Goal: Communication & Community: Answer question/provide support

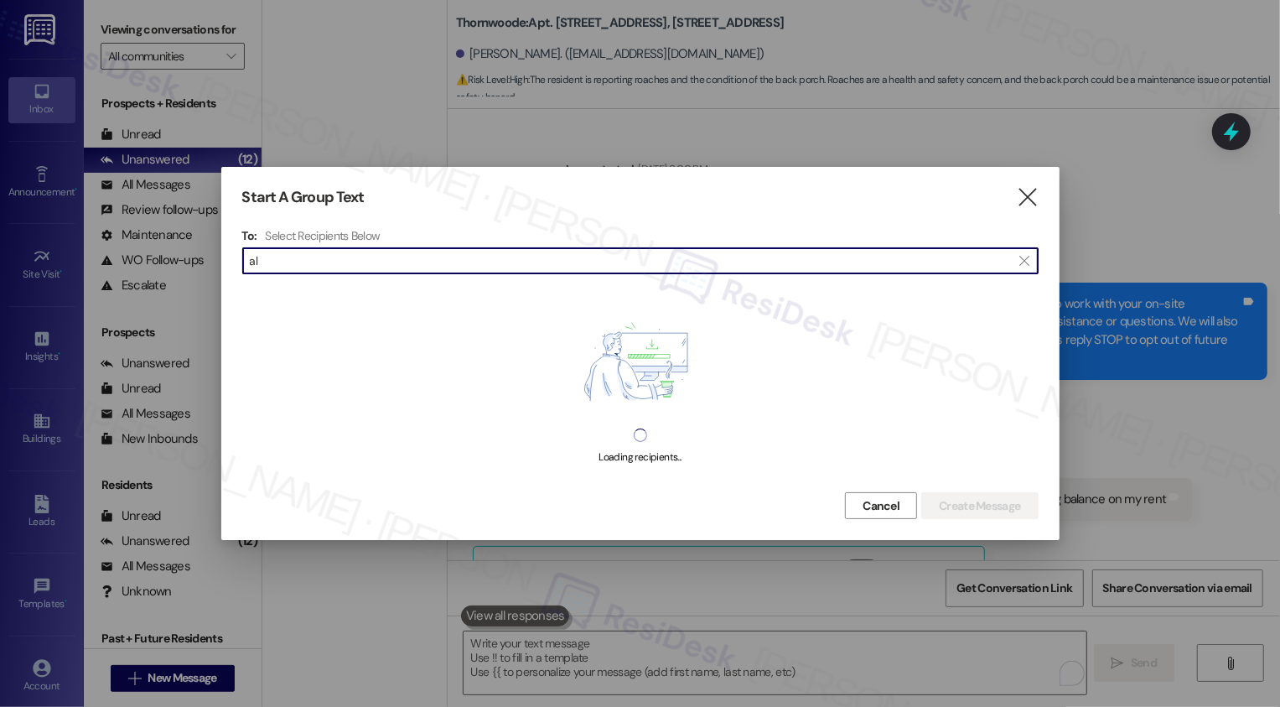
scroll to position [755, 0]
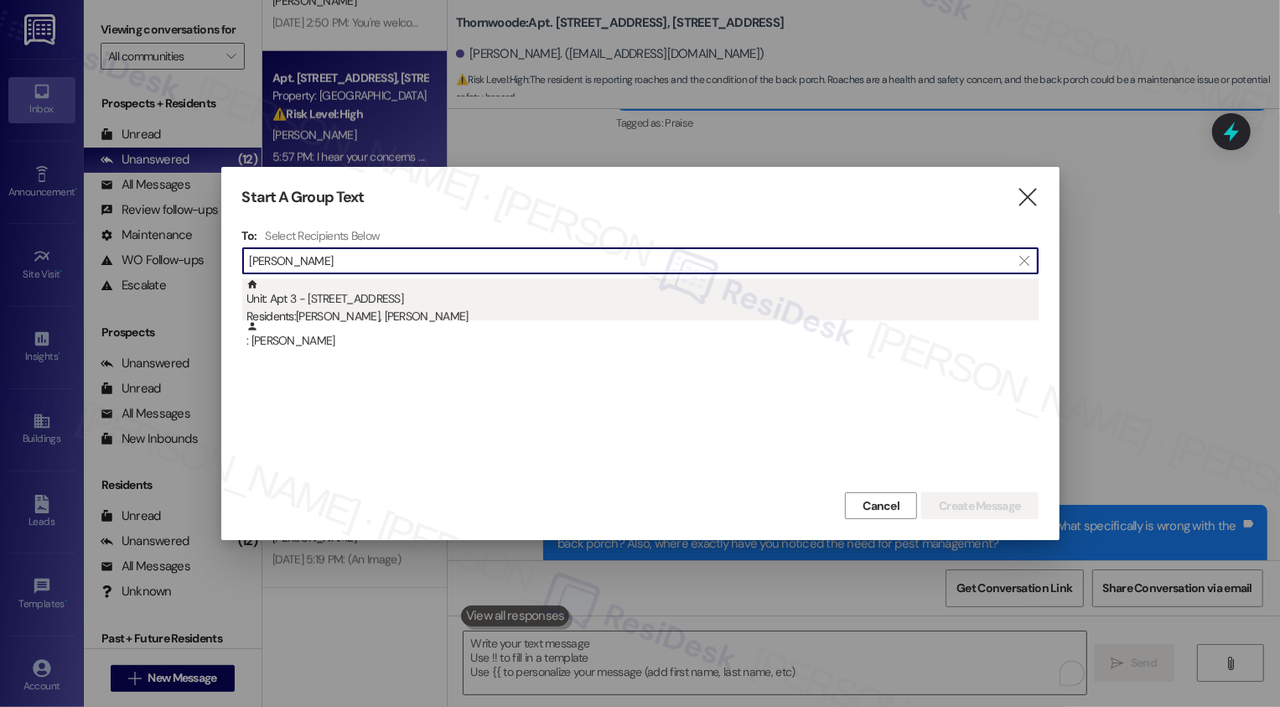
type input "[PERSON_NAME]"
click at [408, 309] on div "Residents: [PERSON_NAME], [PERSON_NAME]" at bounding box center [643, 317] width 792 height 18
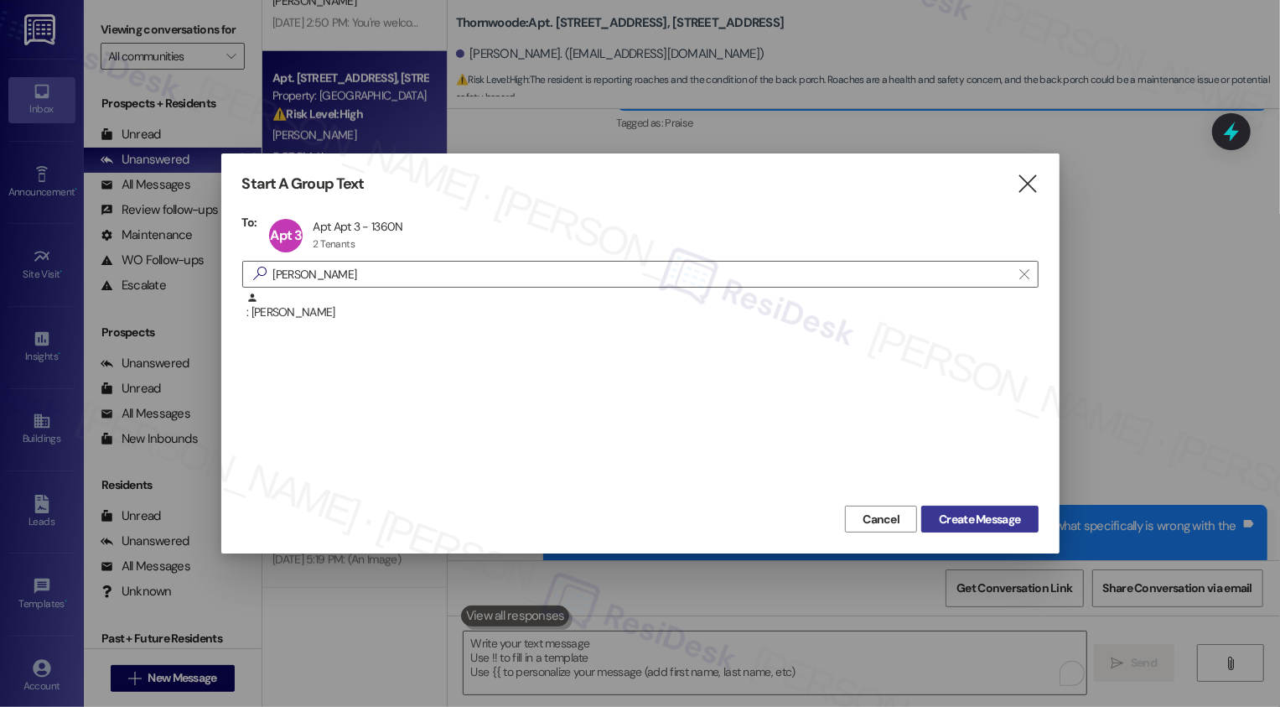
click at [949, 509] on button "Create Message" at bounding box center [979, 519] width 117 height 27
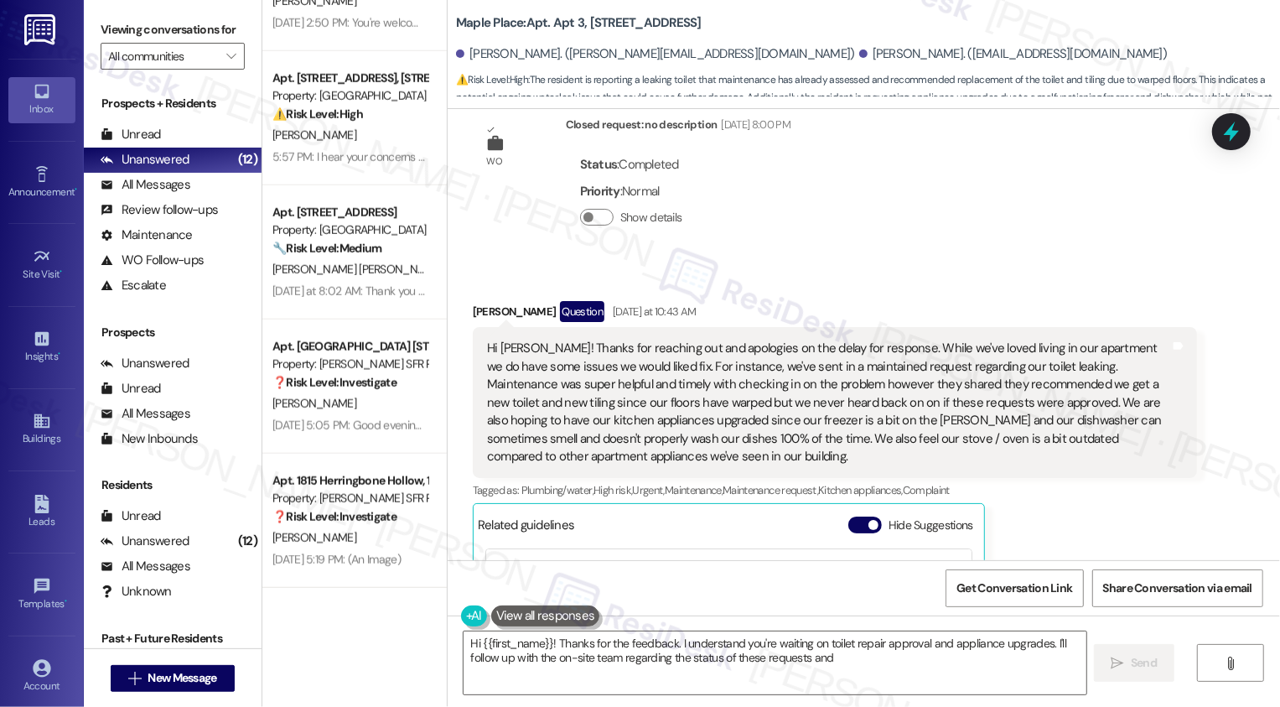
scroll to position [696, 0]
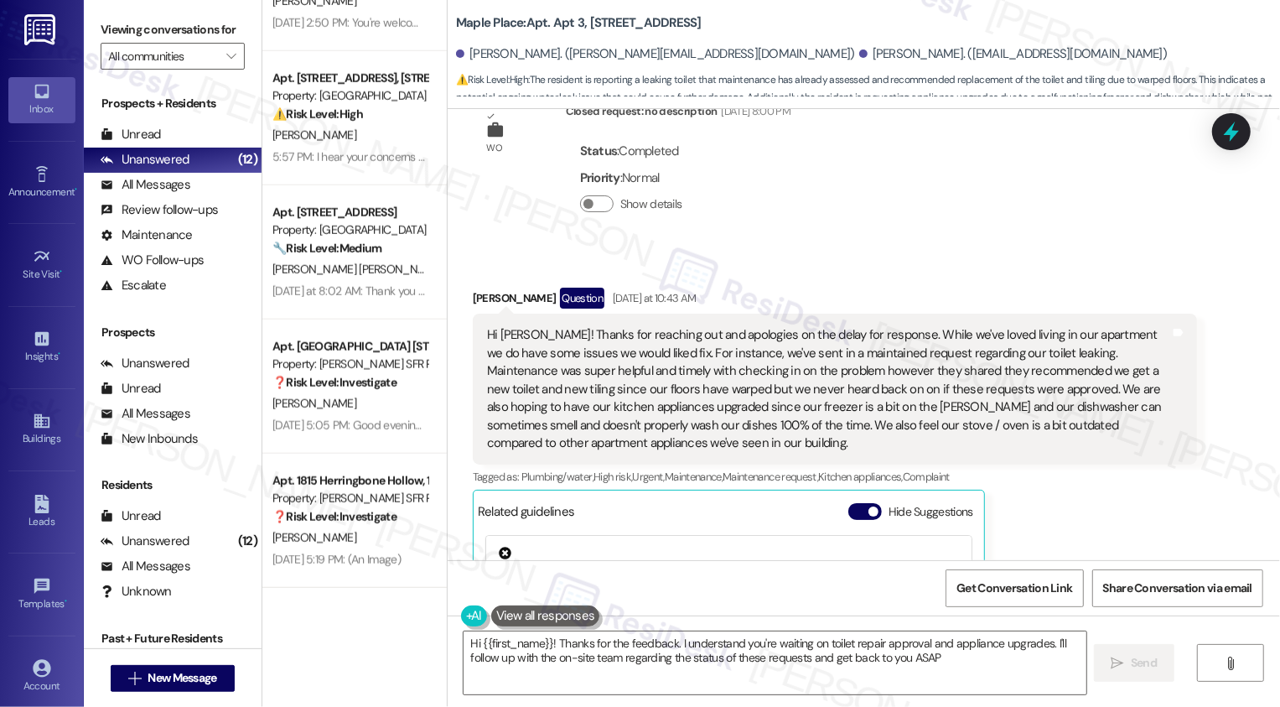
type textarea "Hi {{first_name}}! Thanks for the feedback. I understand you're waiting on toil…"
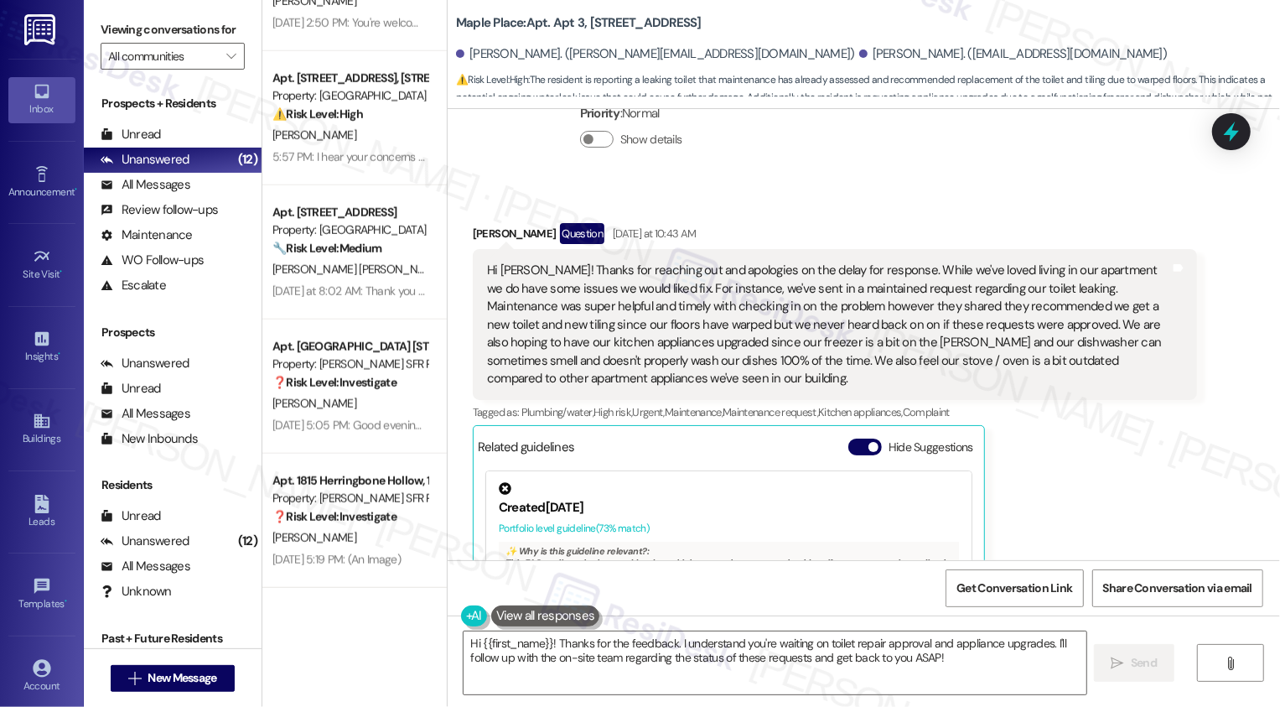
scroll to position [759, 0]
click at [164, 680] on span "New Message" at bounding box center [182, 678] width 69 height 18
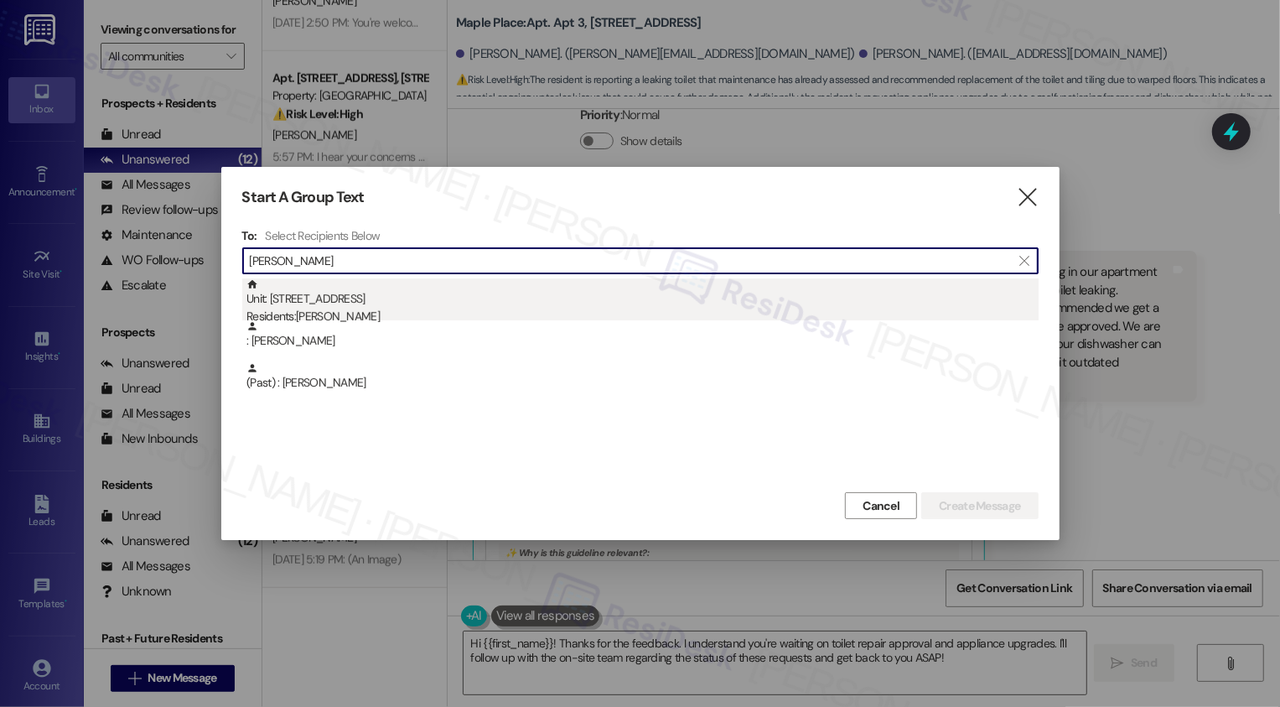
type input "[PERSON_NAME]"
click at [479, 297] on div "Unit: [STREET_ADDRESS] Residents: [PERSON_NAME]" at bounding box center [643, 302] width 792 height 48
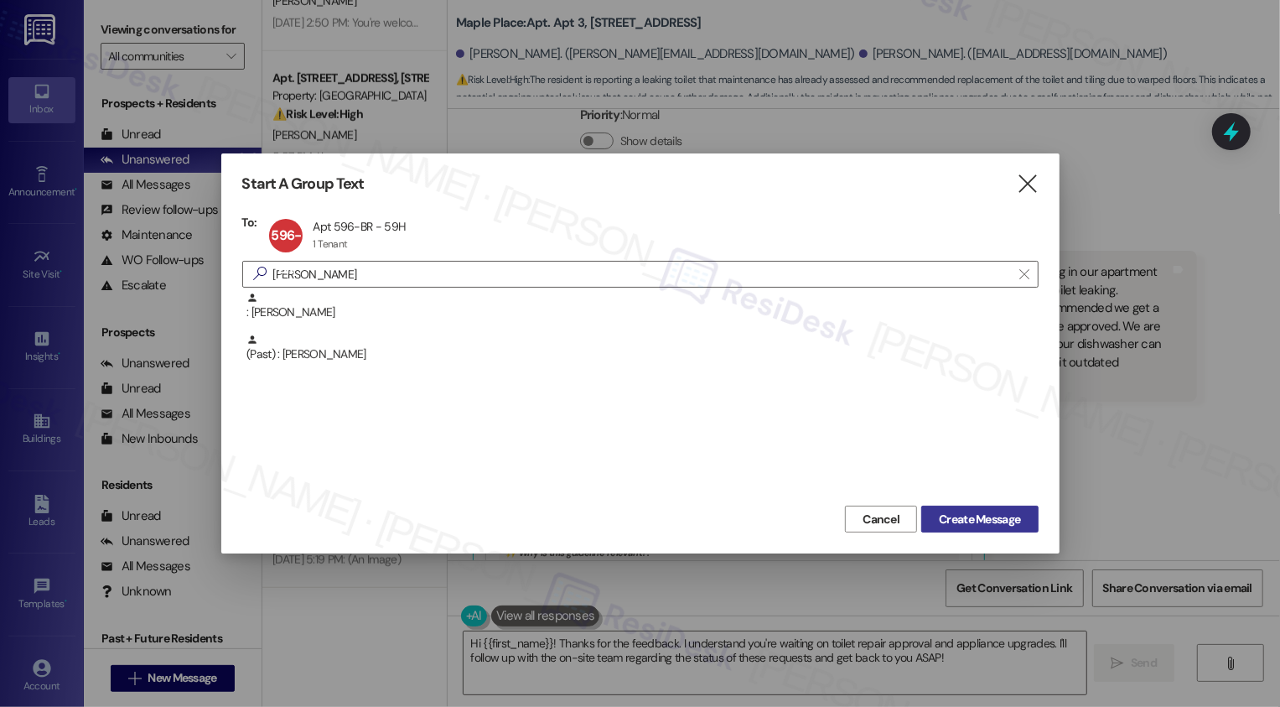
click at [975, 518] on span "Create Message" at bounding box center [979, 520] width 81 height 18
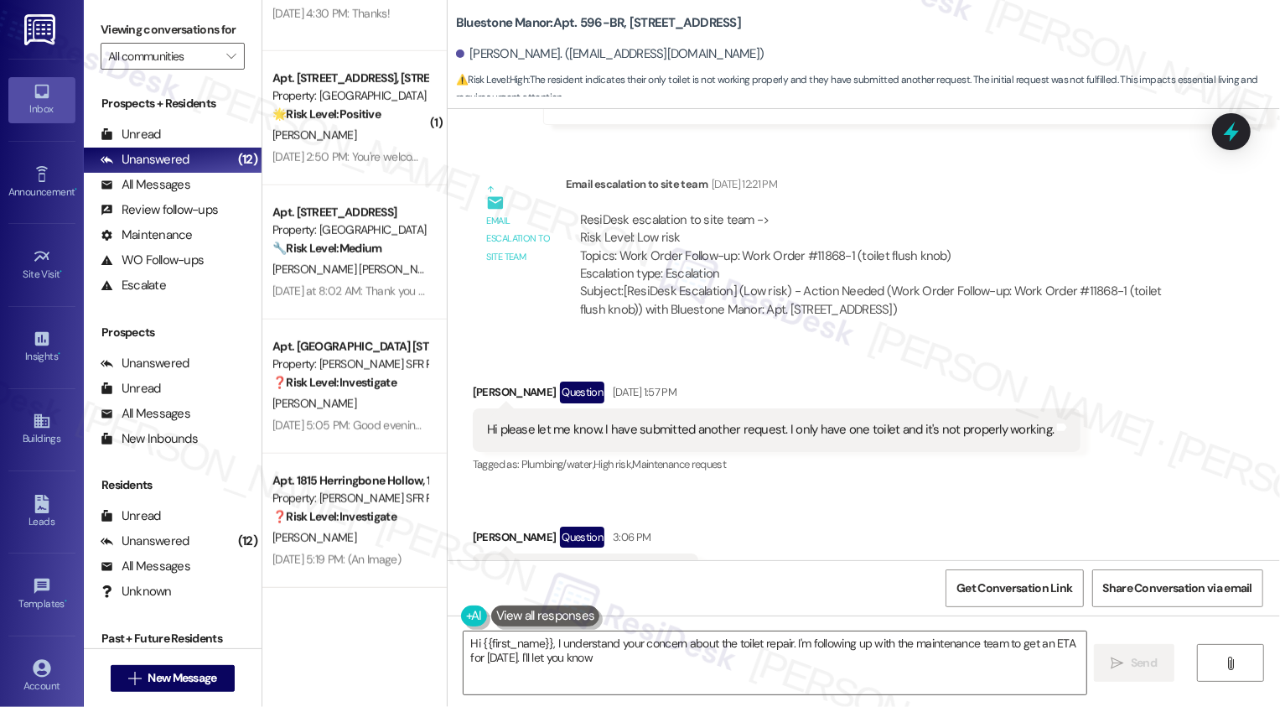
scroll to position [1036, 0]
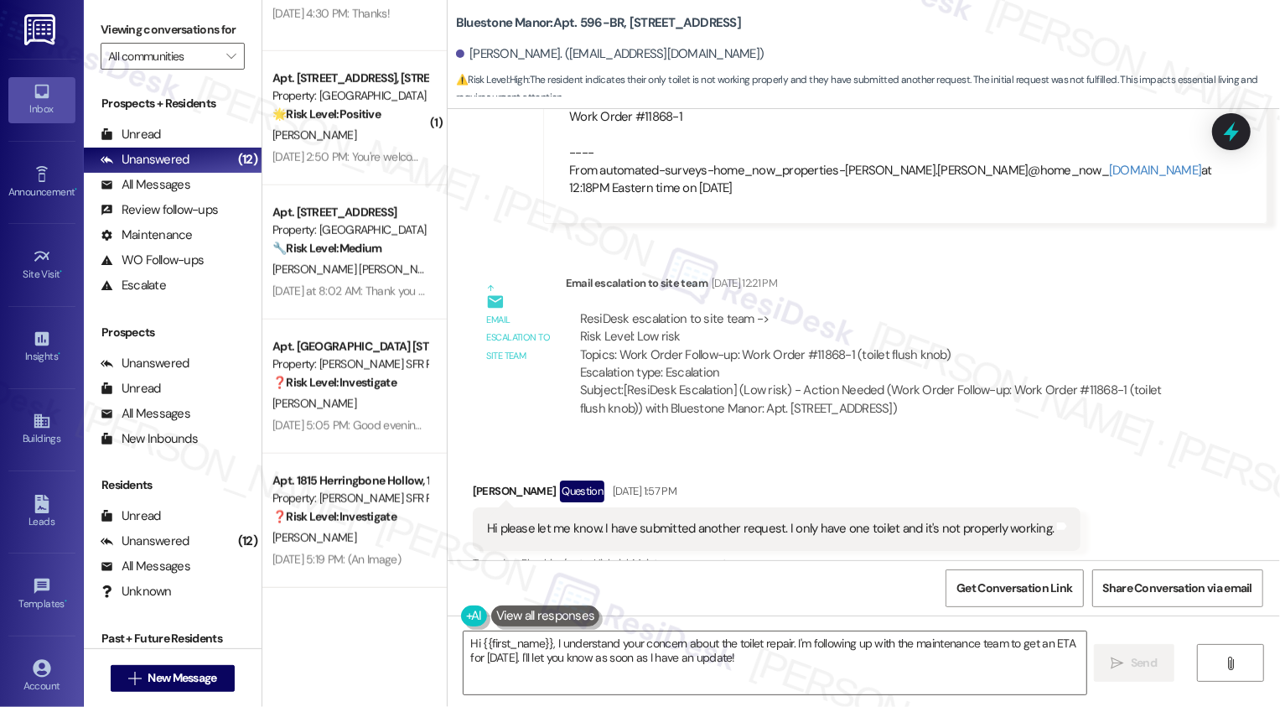
drag, startPoint x: 617, startPoint y: 21, endPoint x: 763, endPoint y: 5, distance: 146.8
click at [774, 11] on div "[GEOGRAPHIC_DATA]: Apt. [STREET_ADDRESS][PERSON_NAME]. ([EMAIL_ADDRESS][DOMAIN_…" at bounding box center [868, 50] width 824 height 92
copy b "Bluestone Manor: Apt. 596-BR,"
click at [605, 23] on b "[GEOGRAPHIC_DATA]: Apt. [STREET_ADDRESS]" at bounding box center [598, 23] width 285 height 18
drag, startPoint x: 616, startPoint y: 21, endPoint x: 766, endPoint y: 18, distance: 150.1
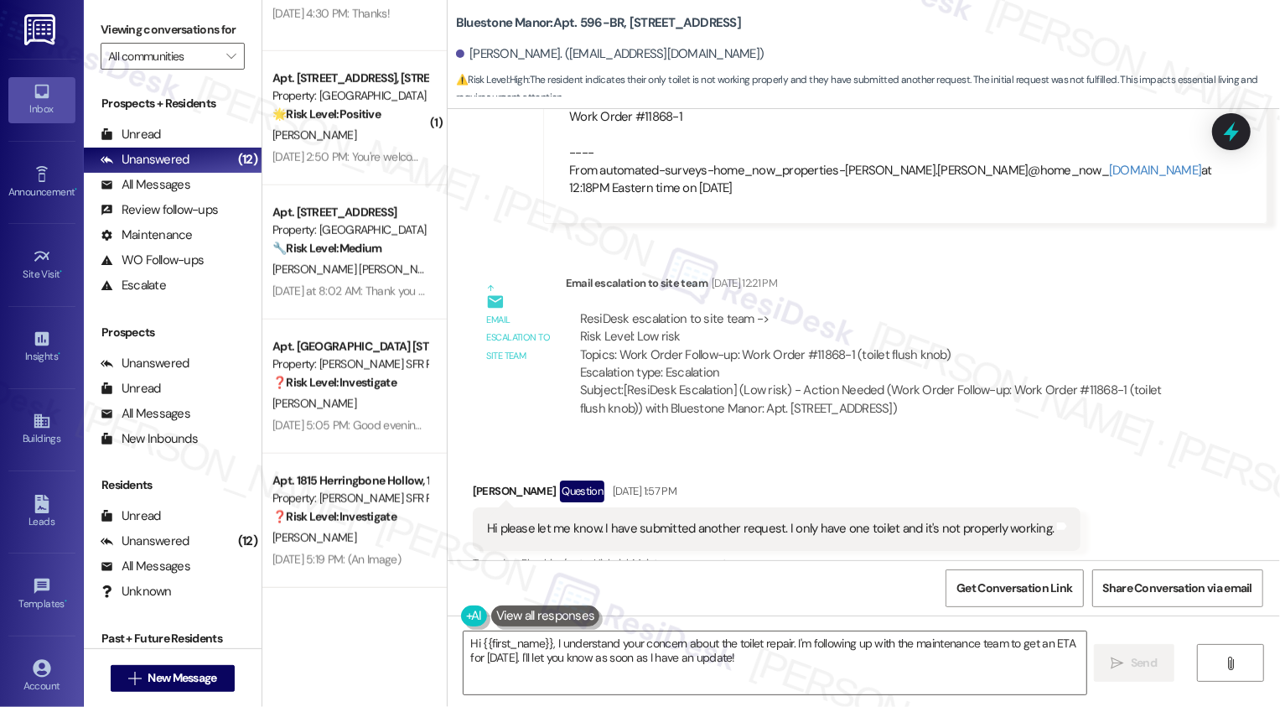
click at [767, 18] on div "[GEOGRAPHIC_DATA]: Apt. [STREET_ADDRESS]" at bounding box center [623, 23] width 335 height 21
copy b "[STREET_ADDRESS]"
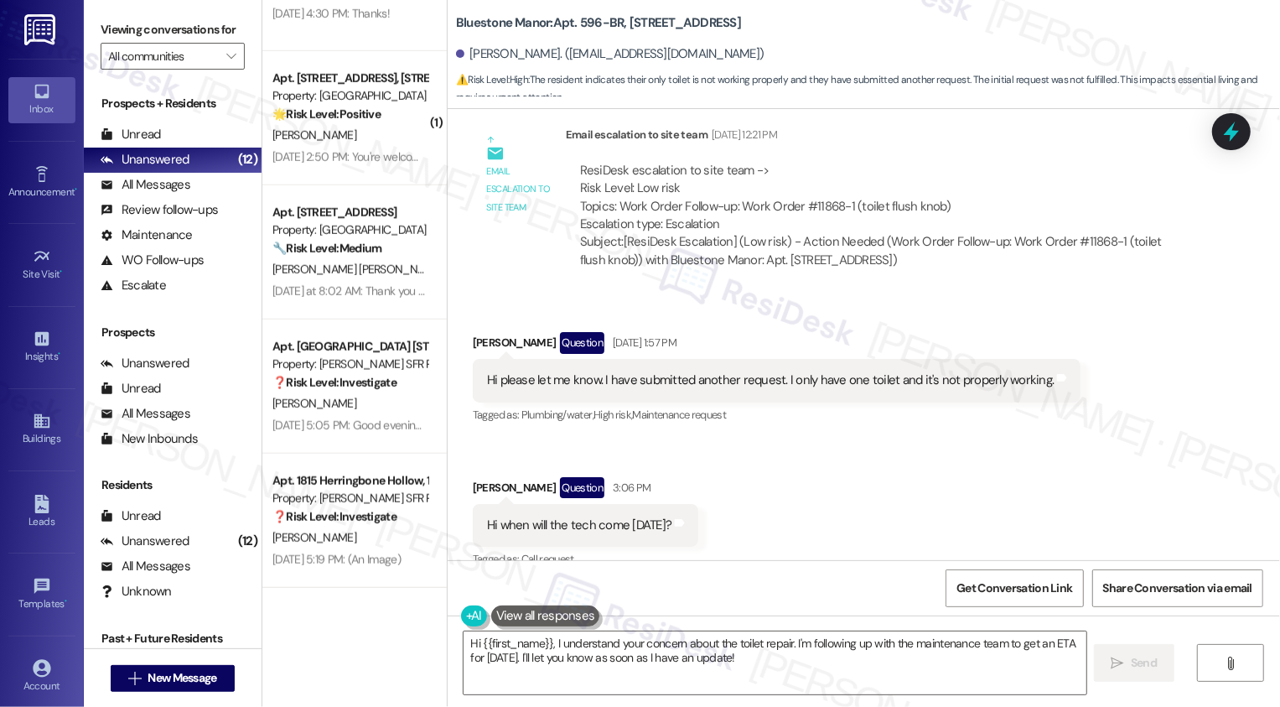
scroll to position [1180, 0]
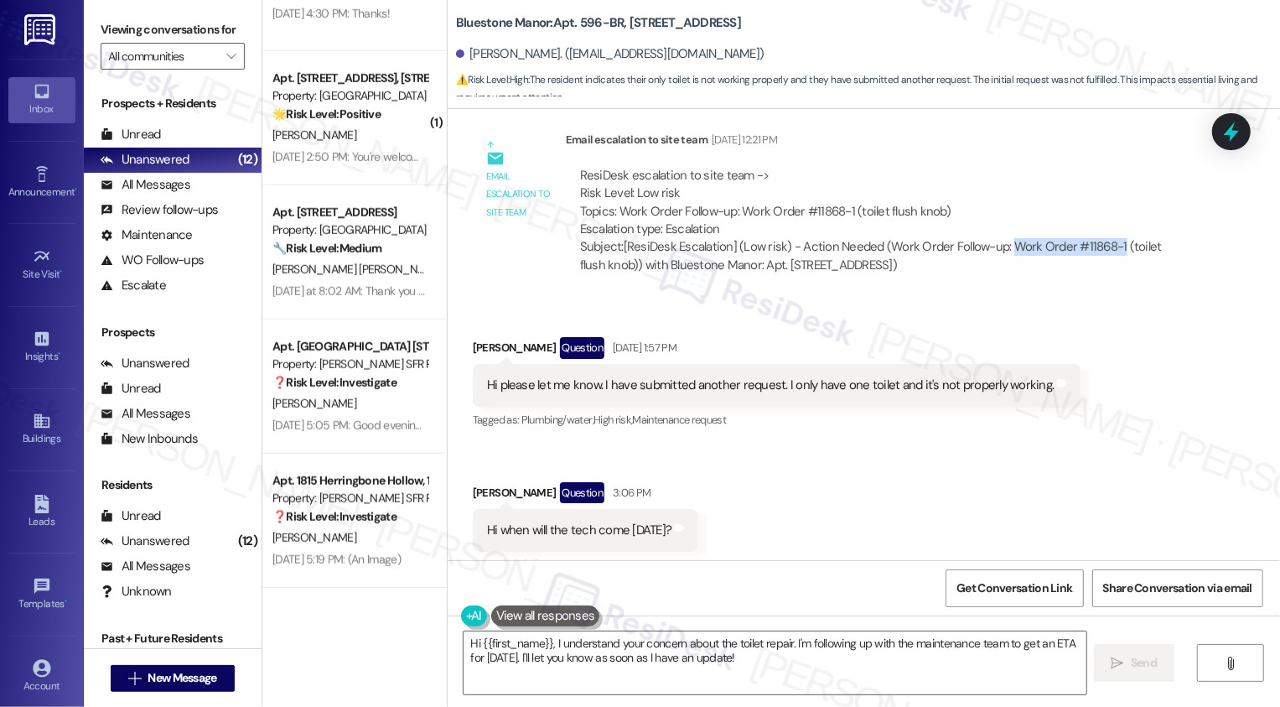
drag, startPoint x: 995, startPoint y: 226, endPoint x: 1106, endPoint y: 226, distance: 110.7
click at [1106, 238] on div "Subject: [ResiDesk Escalation] (Low risk) - Action Needed (Work Order Follow-up…" at bounding box center [881, 256] width 603 height 36
copy div "Work Order #11868-1"
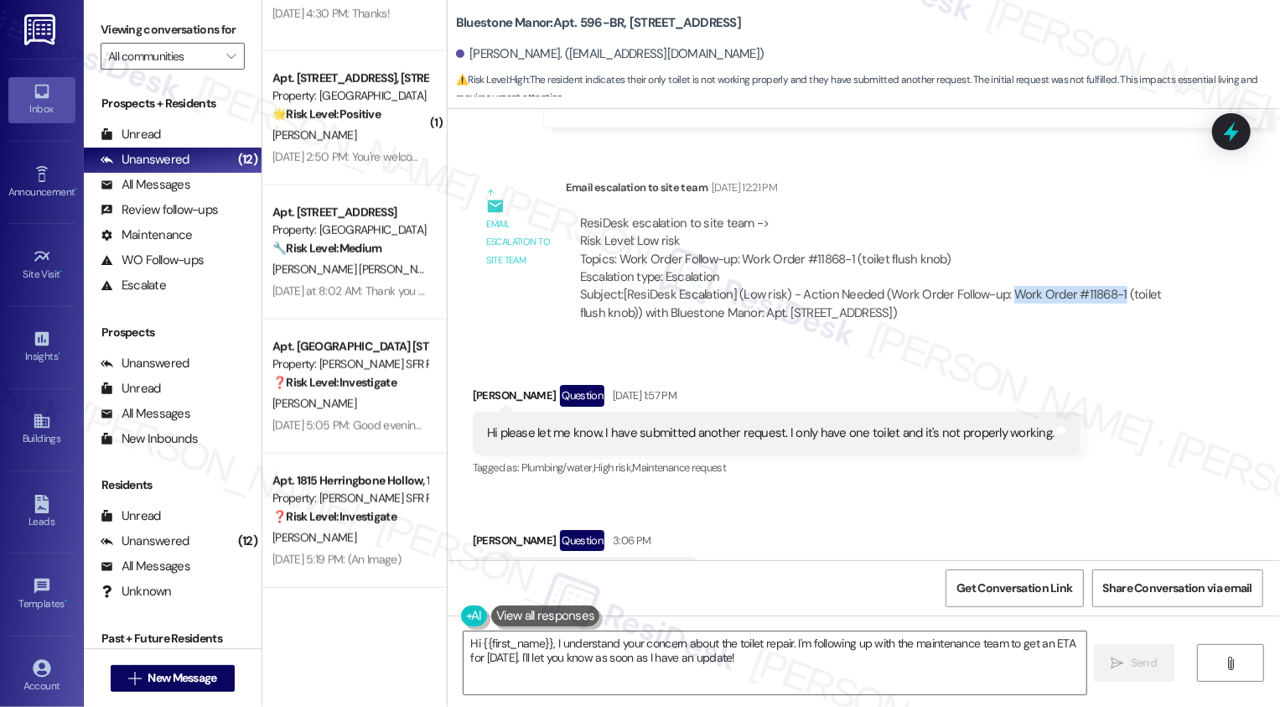
scroll to position [1191, 0]
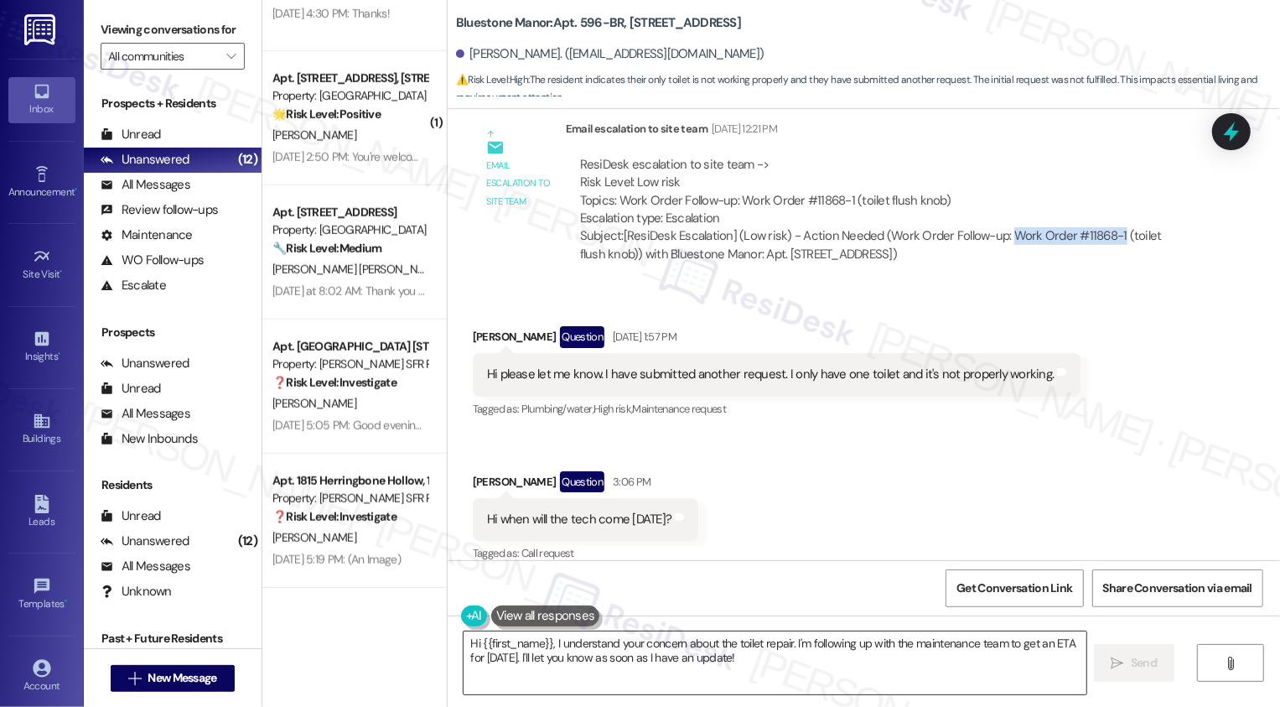
click at [666, 666] on textarea "Hi {{first_name}}, I understand your concern about the toilet repair. I'm follo…" at bounding box center [775, 662] width 623 height 63
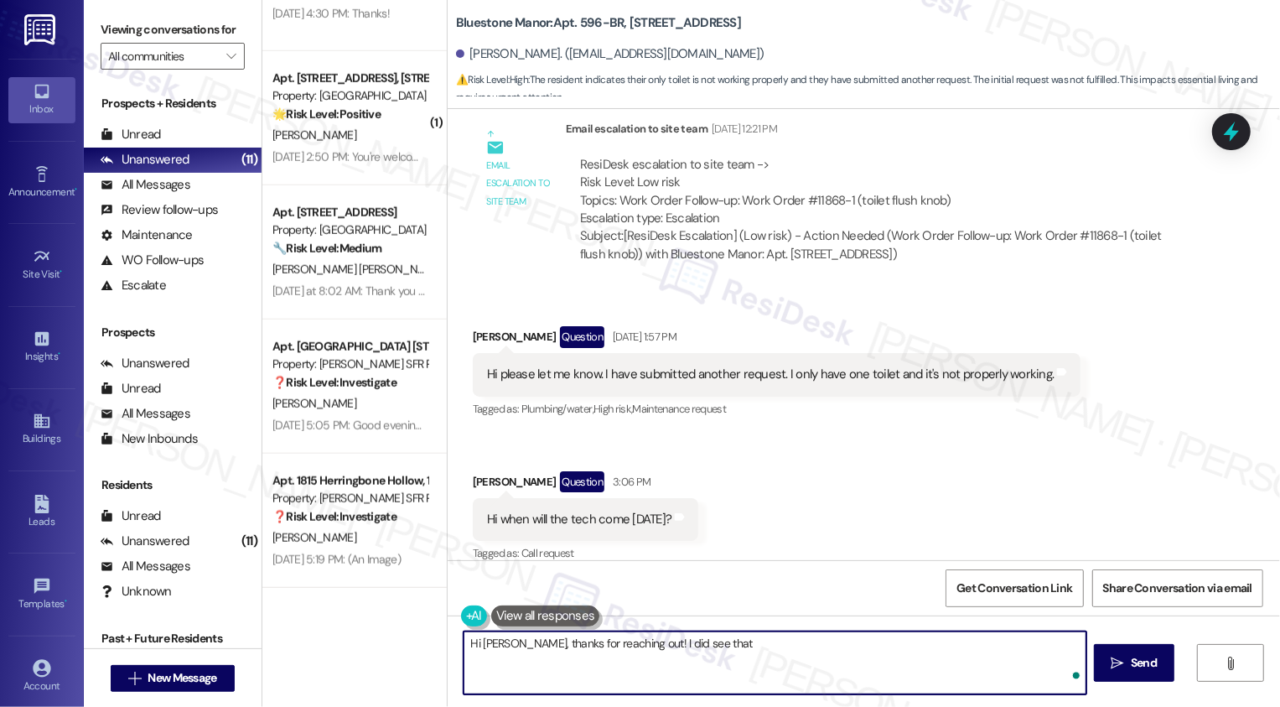
paste textarea "Work Order #11868-1"
click at [953, 641] on textarea "Hi [PERSON_NAME], thanks for reaching out! I did see that Work Order #11868-1 w…" at bounding box center [775, 662] width 623 height 63
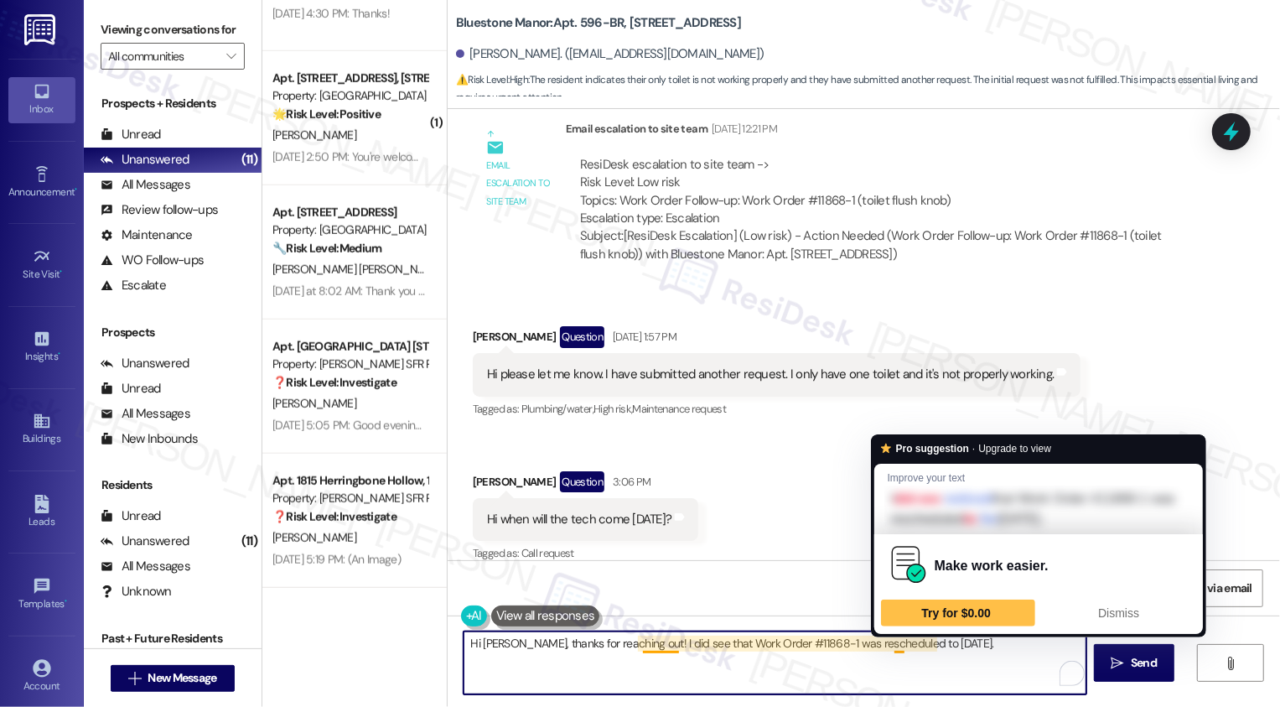
click at [994, 640] on textarea "Hi [PERSON_NAME], thanks for reaching out! I did see that Work Order #11868-1 w…" at bounding box center [775, 662] width 623 height 63
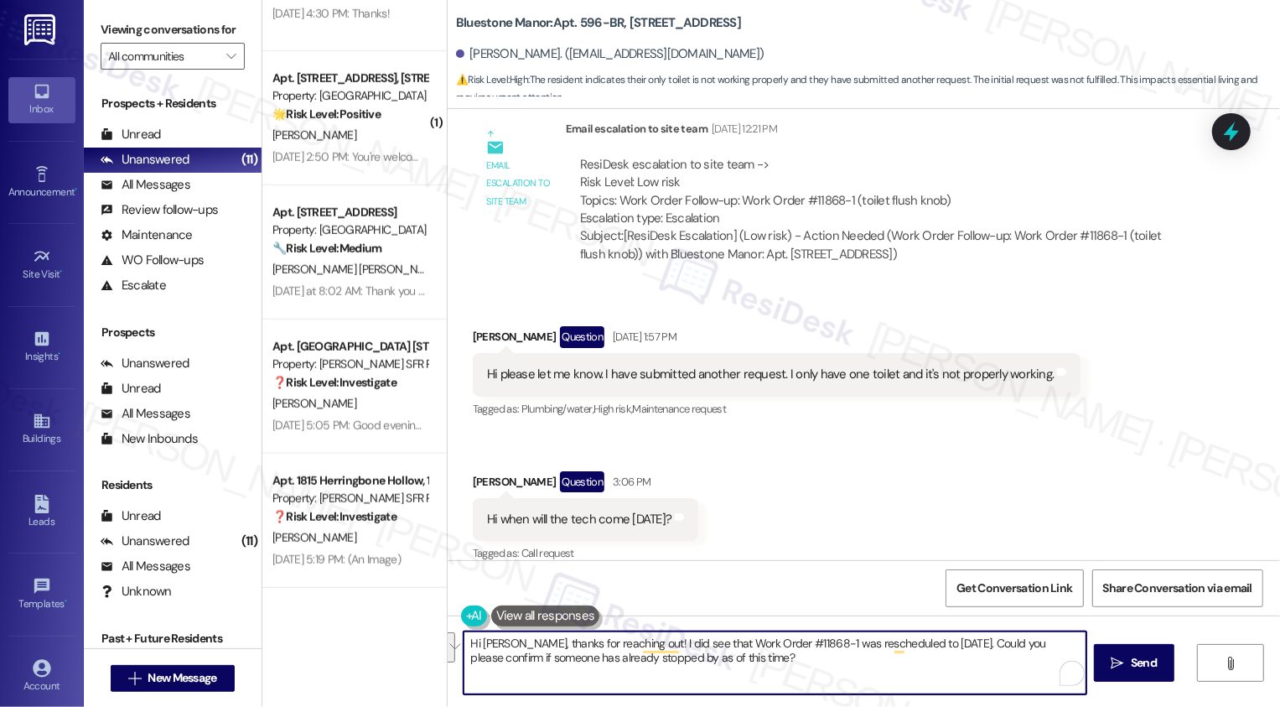
paste textarea "saw that Work Order #11868-1 was rescheduled for [DATE]. Could you confirm if s…"
click at [652, 659] on textarea "Hi [PERSON_NAME], thanks for reaching out! I saw that Work Order #11868-1 was r…" at bounding box center [775, 662] width 623 height 63
type textarea "Hi [PERSON_NAME], thanks for reaching out! I saw that Work Order #11868-1 was r…"
click at [1165, 673] on button " Send" at bounding box center [1134, 663] width 81 height 38
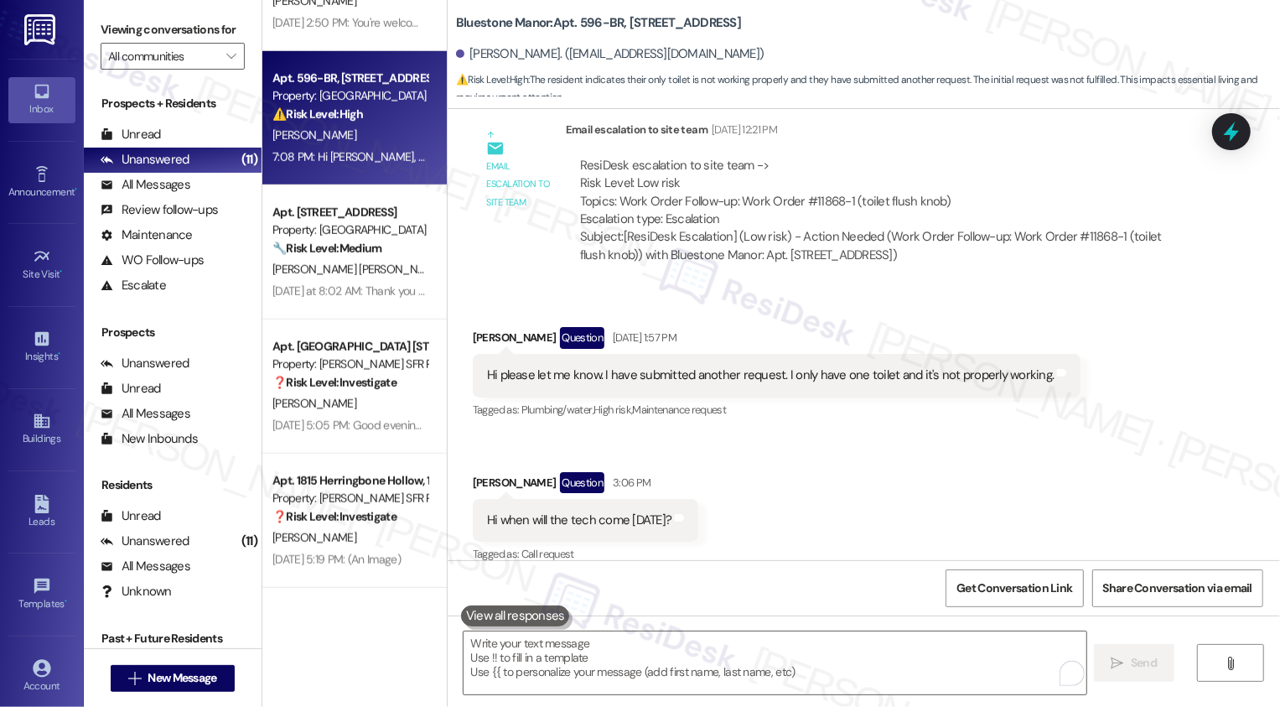
scroll to position [1326, 0]
